Goal: Check status: Check status

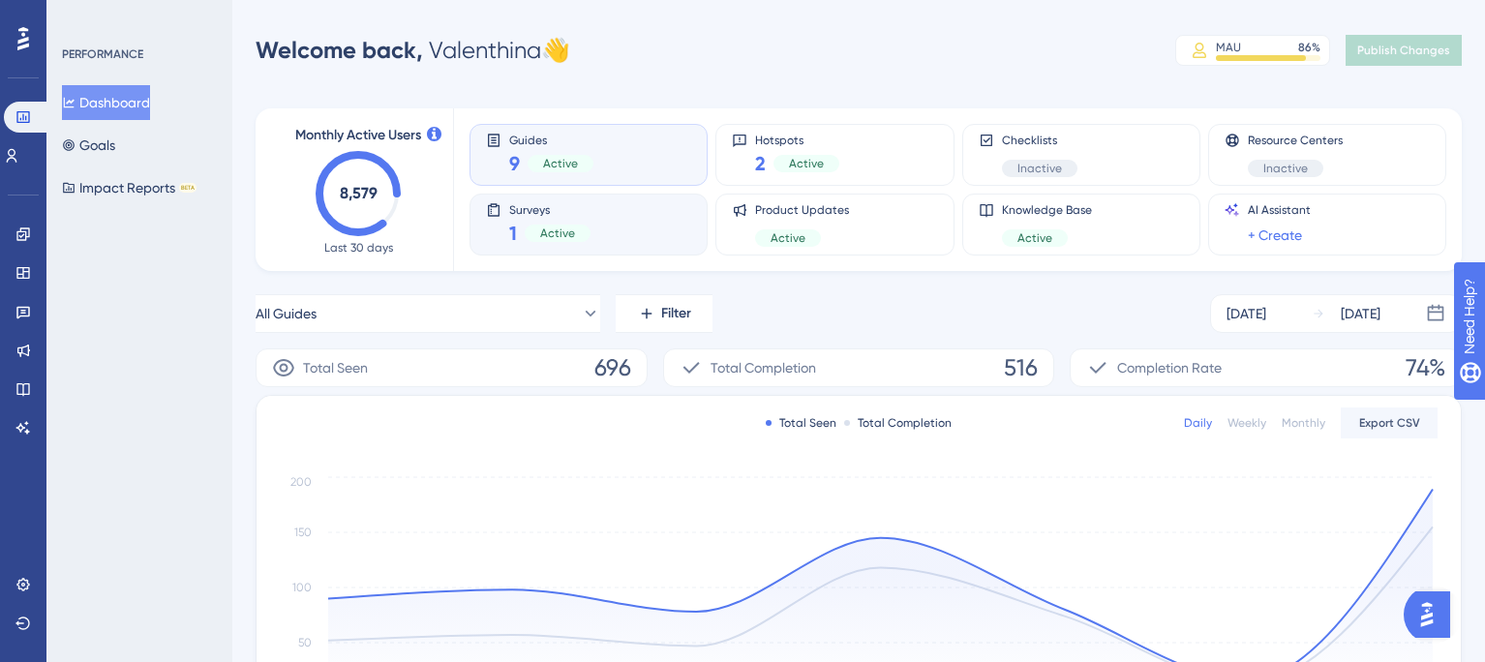
click at [598, 231] on div "Surveys 1 Active" at bounding box center [588, 224] width 205 height 45
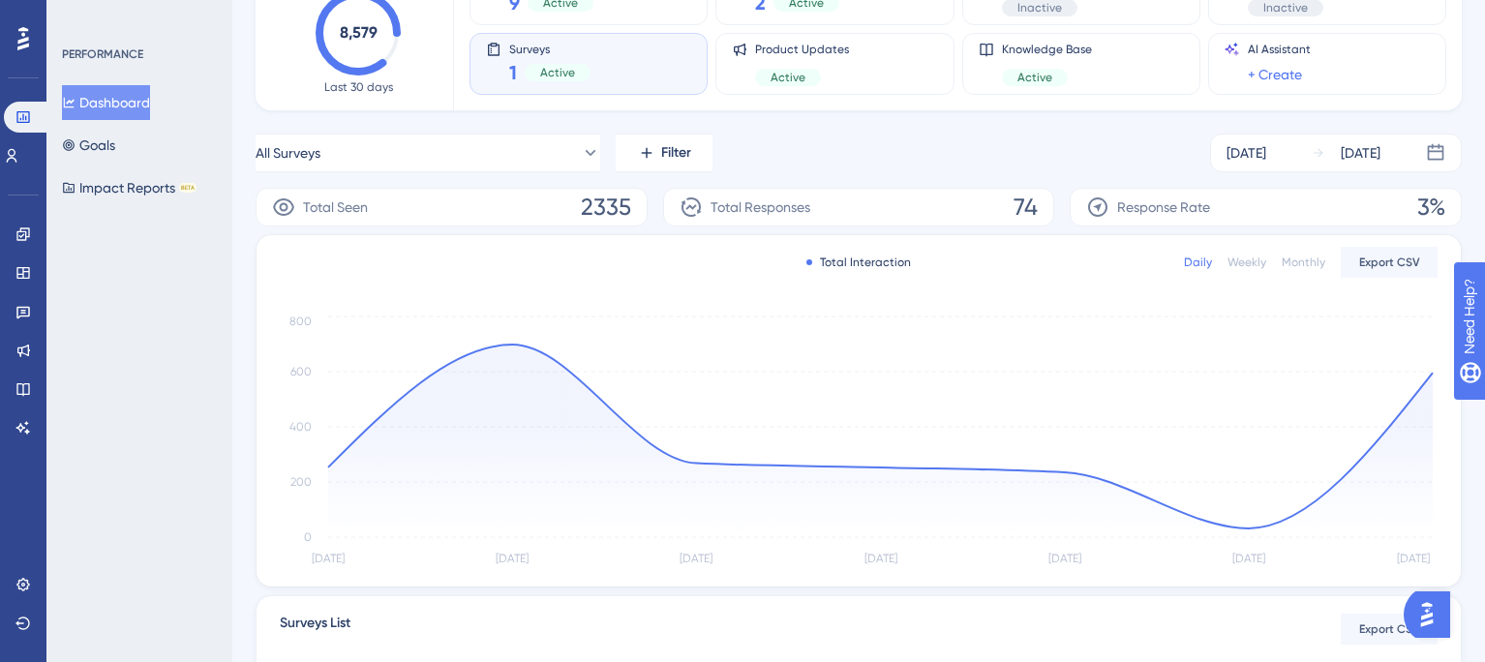
scroll to position [165, 0]
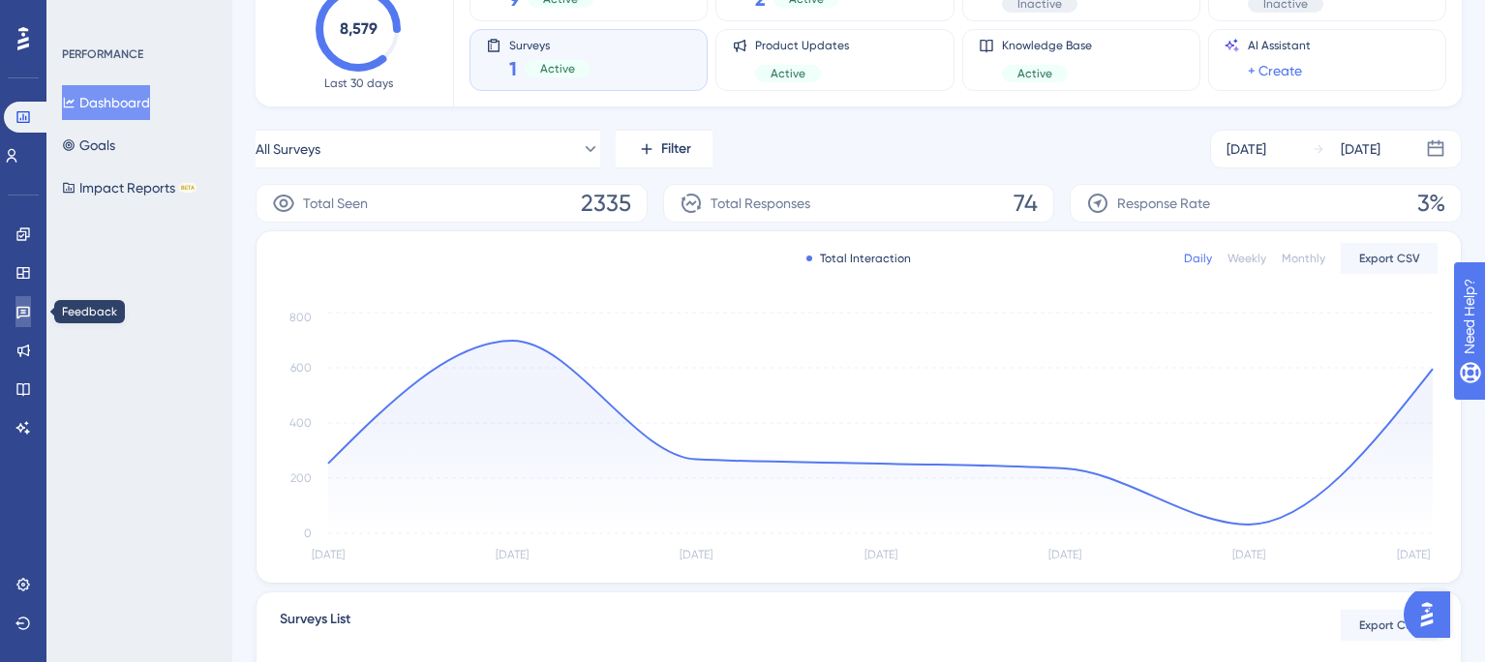
click at [25, 316] on icon at bounding box center [23, 313] width 14 height 13
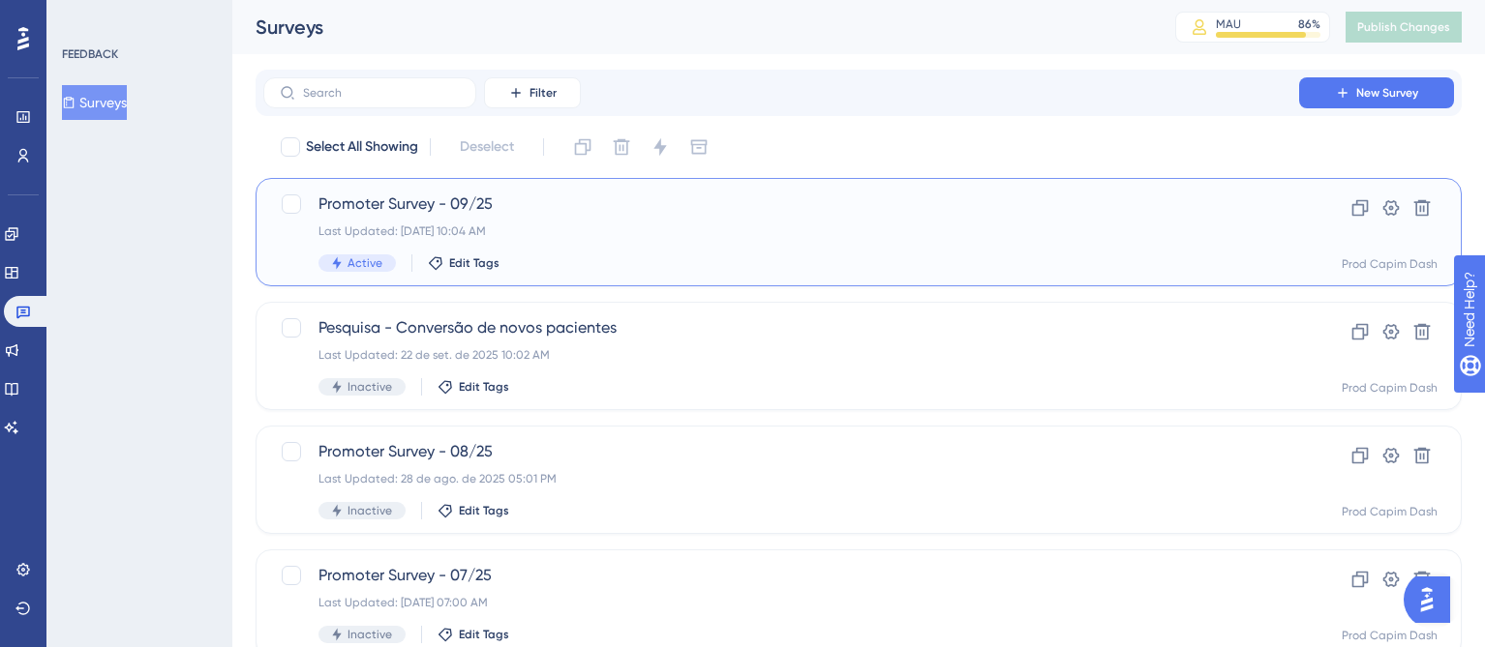
click at [591, 226] on div "Last Updated: [DATE] 10:04 AM" at bounding box center [780, 231] width 925 height 15
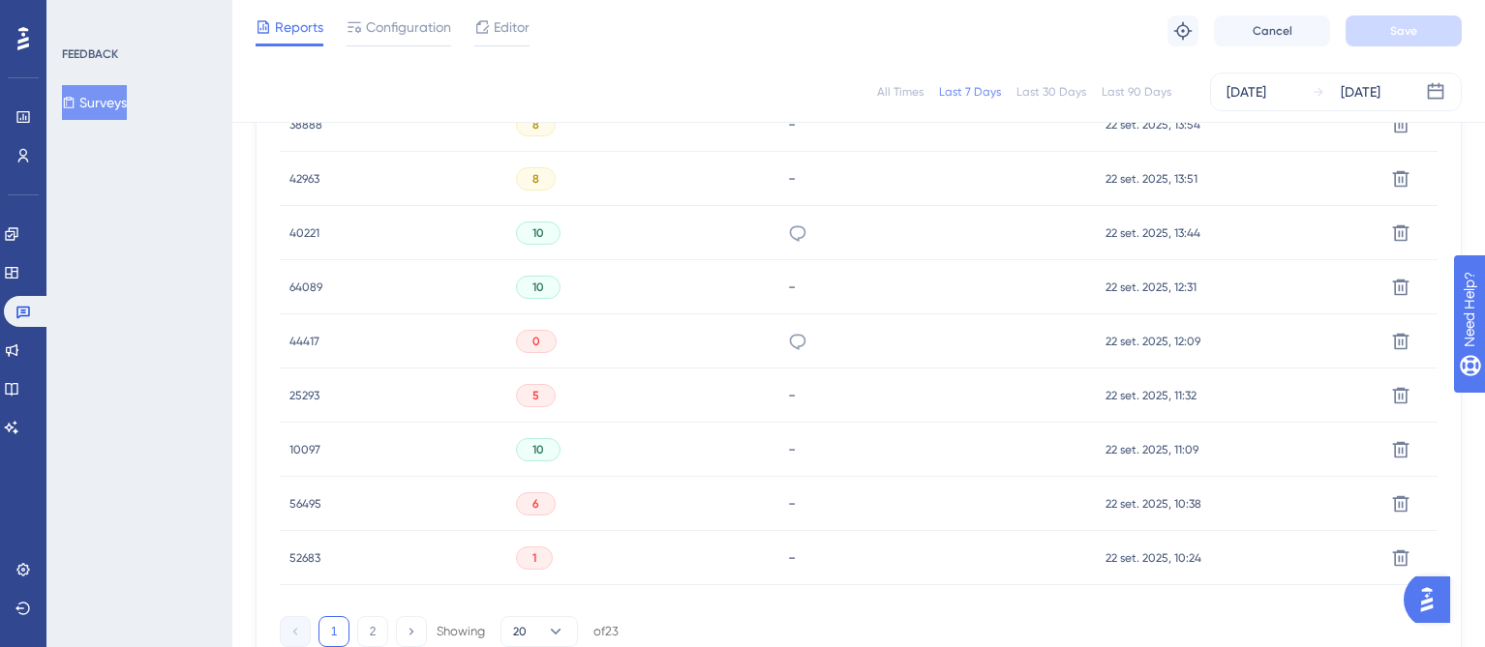
scroll to position [1315, 0]
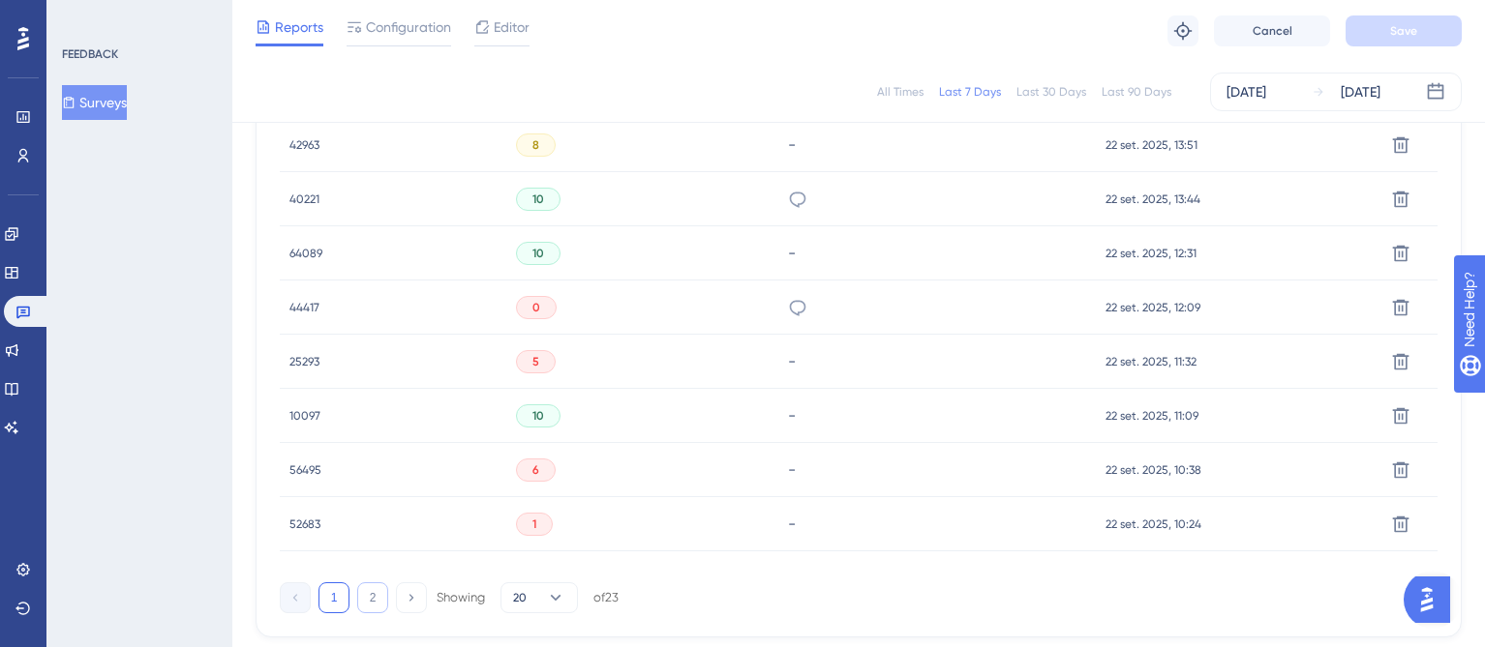
click at [370, 587] on button "2" at bounding box center [372, 598] width 31 height 31
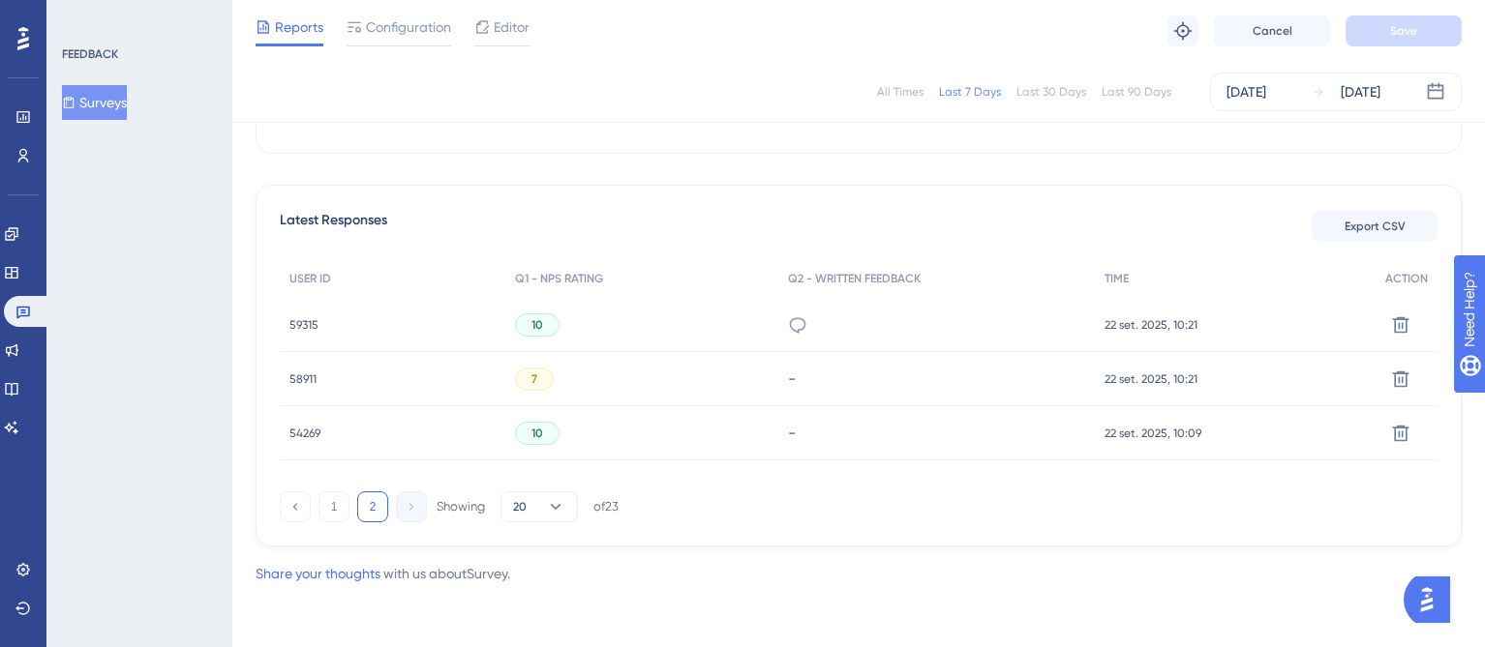
scroll to position [485, 0]
click at [337, 506] on button "1" at bounding box center [333, 507] width 31 height 31
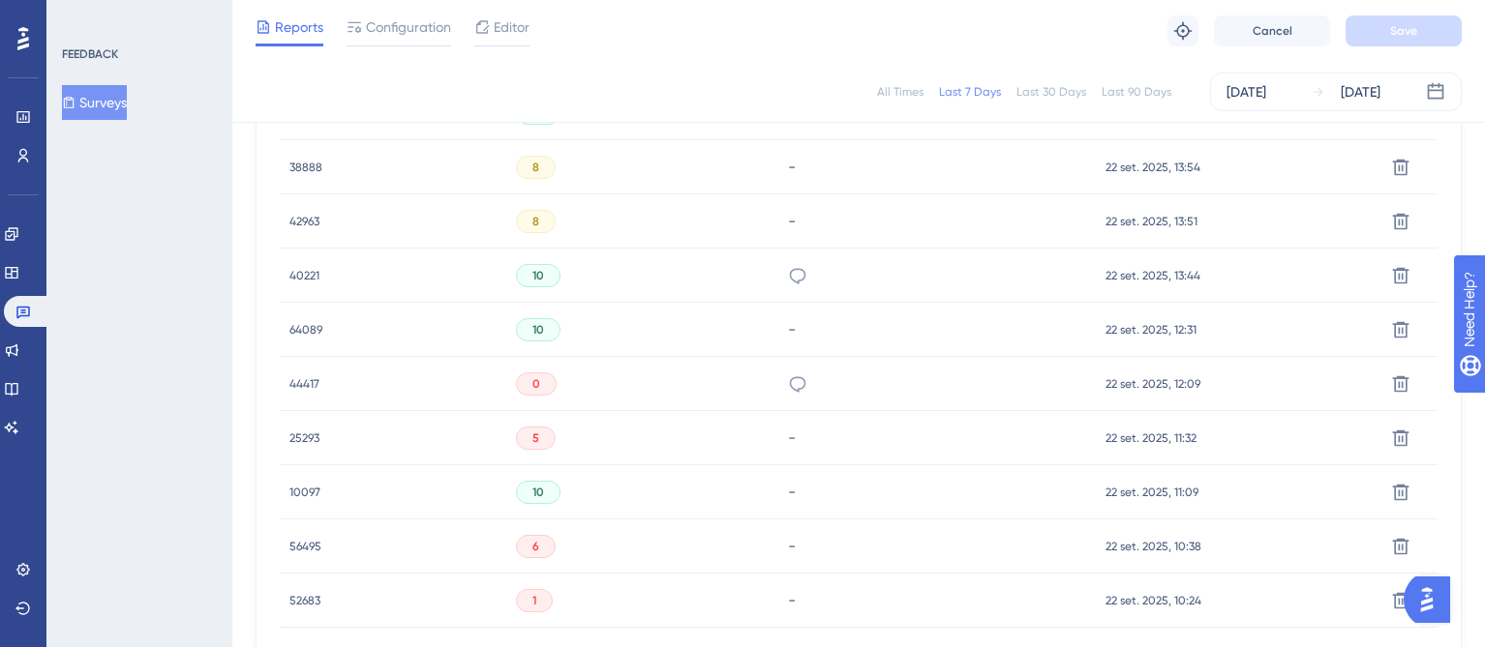
scroll to position [1349, 0]
